Goal: Navigation & Orientation: Find specific page/section

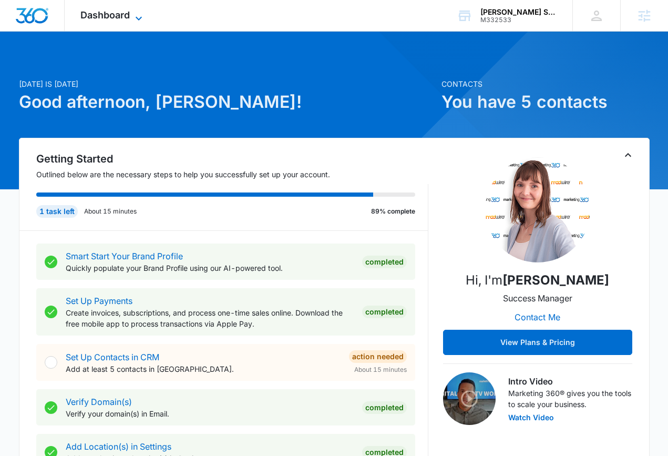
click at [122, 15] on span "Dashboard" at bounding box center [104, 14] width 49 height 11
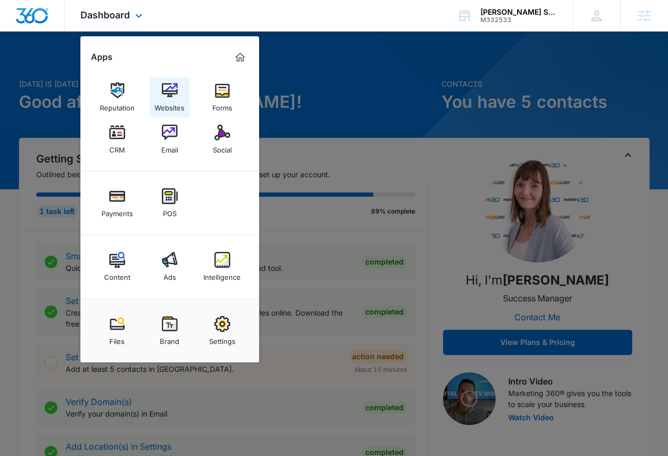
click at [179, 103] on div "Websites" at bounding box center [169, 105] width 30 height 14
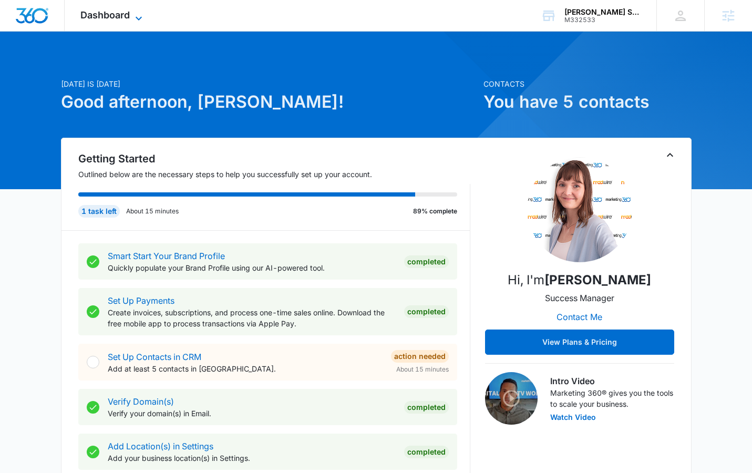
click at [115, 16] on span "Dashboard" at bounding box center [104, 14] width 49 height 11
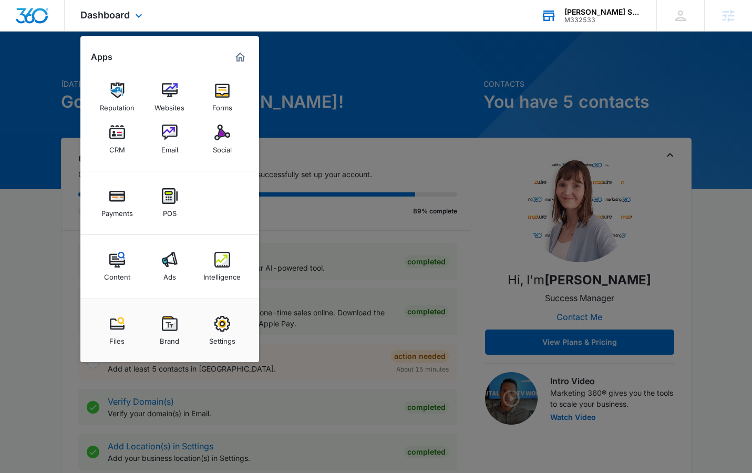
click at [633, 24] on div "Palmer's Strategic Advisors M332533 Your Accounts View All" at bounding box center [590, 15] width 131 height 31
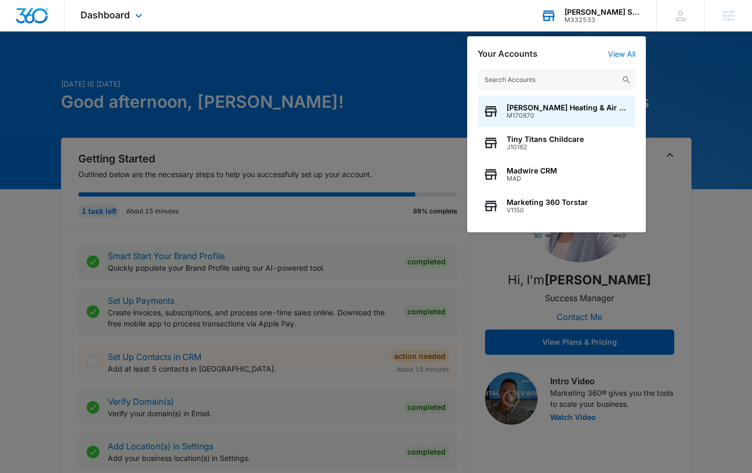
type input "M31617"
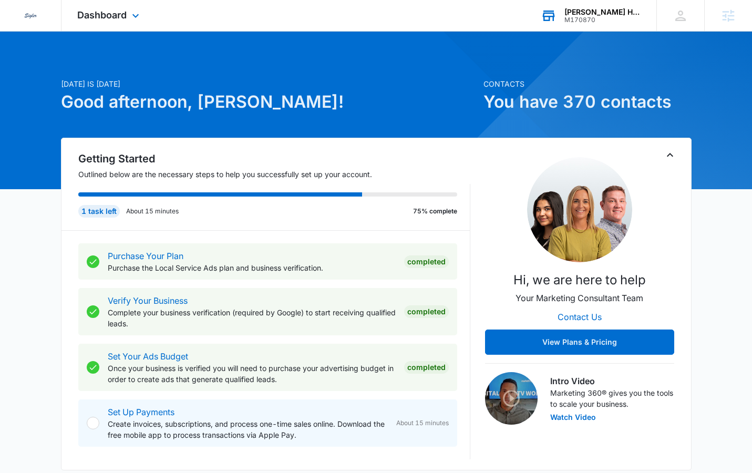
click at [603, 8] on div "Stuart Rose Heating & Air Conditioning" at bounding box center [602, 12] width 77 height 8
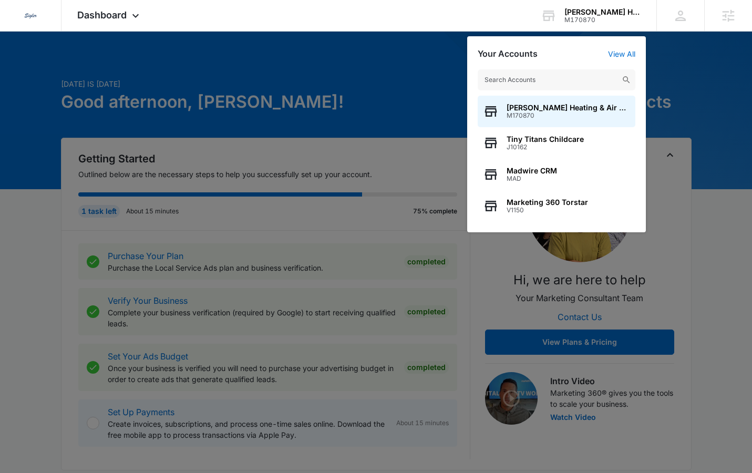
click at [549, 70] on input "text" at bounding box center [557, 79] width 158 height 21
click at [545, 75] on input "text" at bounding box center [557, 79] width 158 height 21
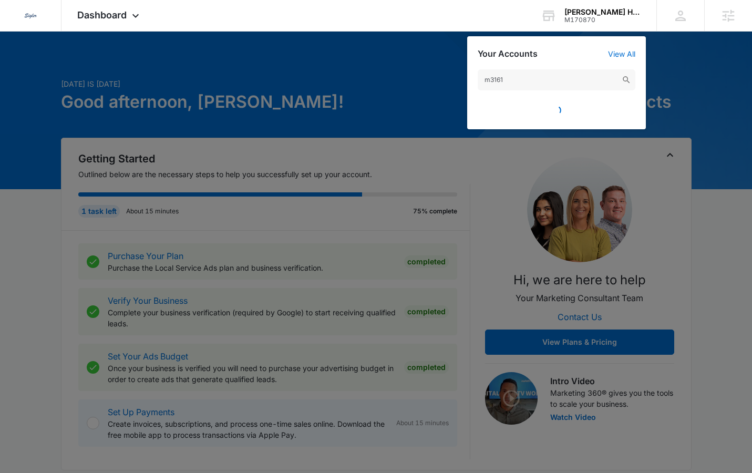
type input "m31617"
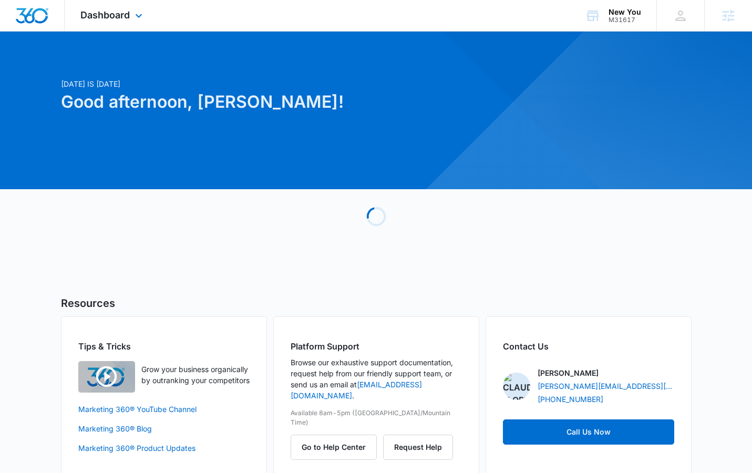
click at [131, 18] on div "Dashboard Apps Reputation Websites Forms CRM Email Social Shop Payments POS Con…" at bounding box center [113, 15] width 96 height 31
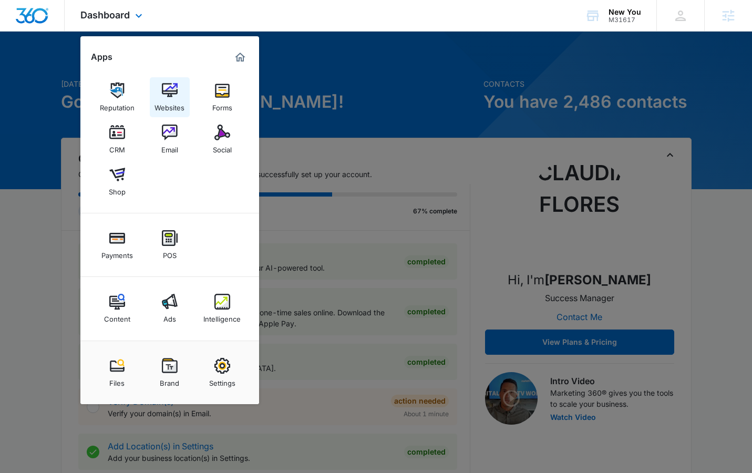
click at [173, 90] on img at bounding box center [170, 90] width 16 height 16
